Goal: Find specific page/section: Find specific page/section

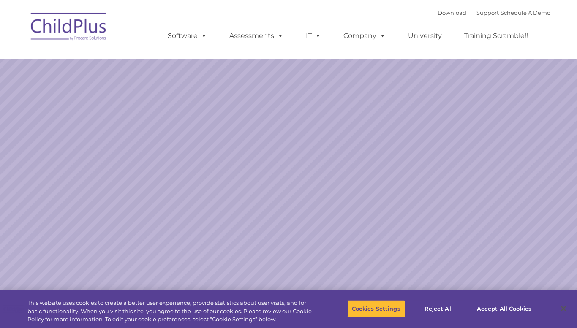
select select "MEDIUM"
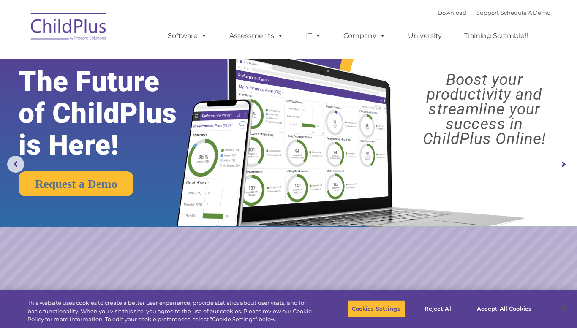
click at [82, 98] on rs-layer "The Future of ChildPlus is Here!" at bounding box center [111, 113] width 184 height 95
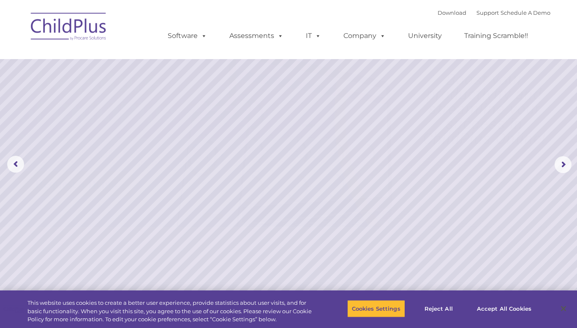
click at [79, 29] on img at bounding box center [69, 28] width 85 height 42
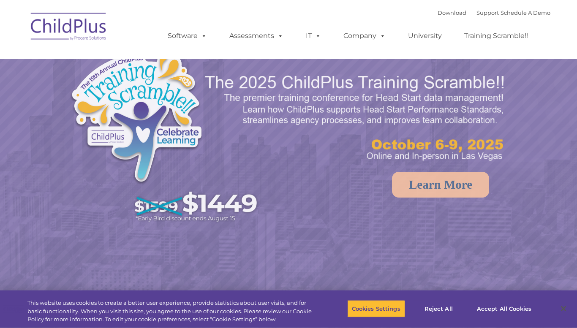
select select "MEDIUM"
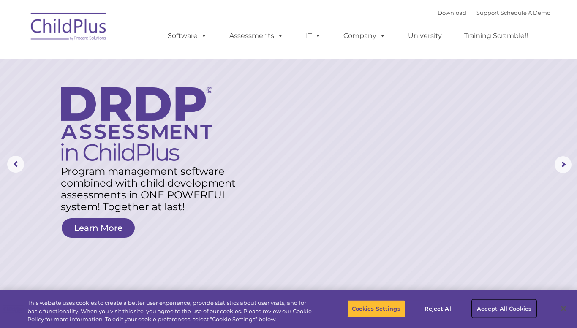
click at [486, 311] on button "Accept All Cookies" at bounding box center [504, 309] width 64 height 18
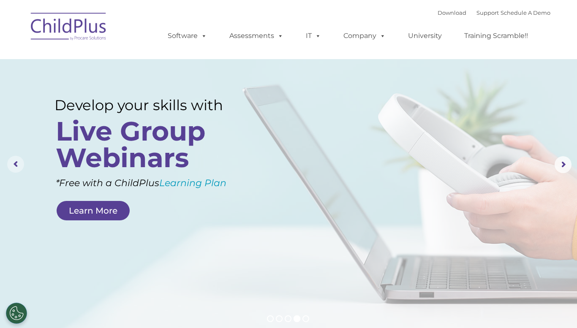
click at [17, 165] on rs-arrow at bounding box center [15, 164] width 17 height 17
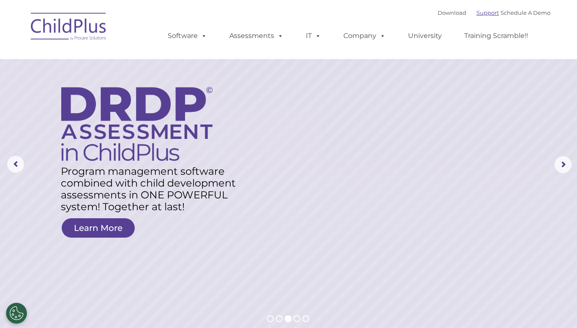
click at [480, 15] on link "Support" at bounding box center [488, 12] width 22 height 7
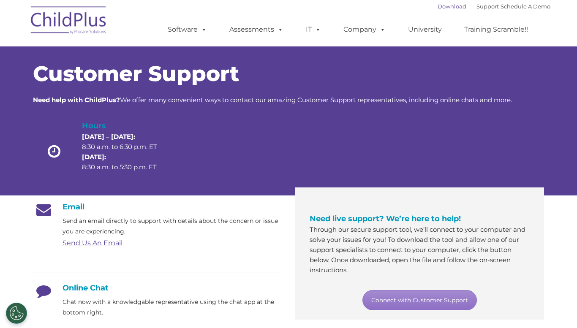
click at [440, 8] on link "Download" at bounding box center [452, 6] width 29 height 7
